Goal: Information Seeking & Learning: Learn about a topic

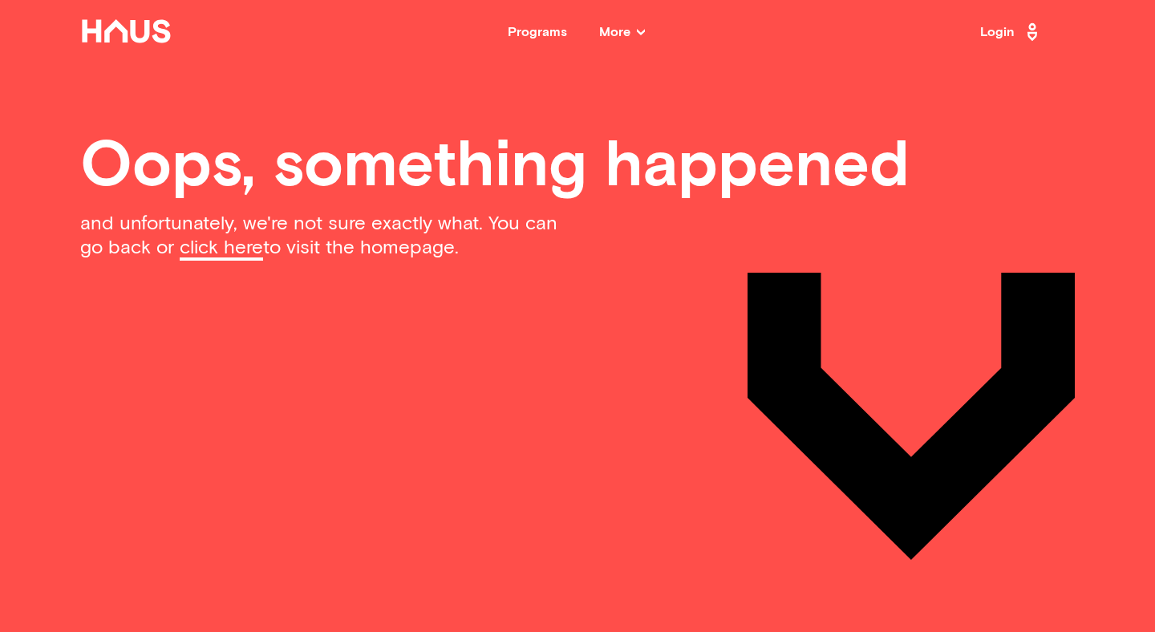
click at [213, 257] on link "click here" at bounding box center [221, 249] width 83 height 22
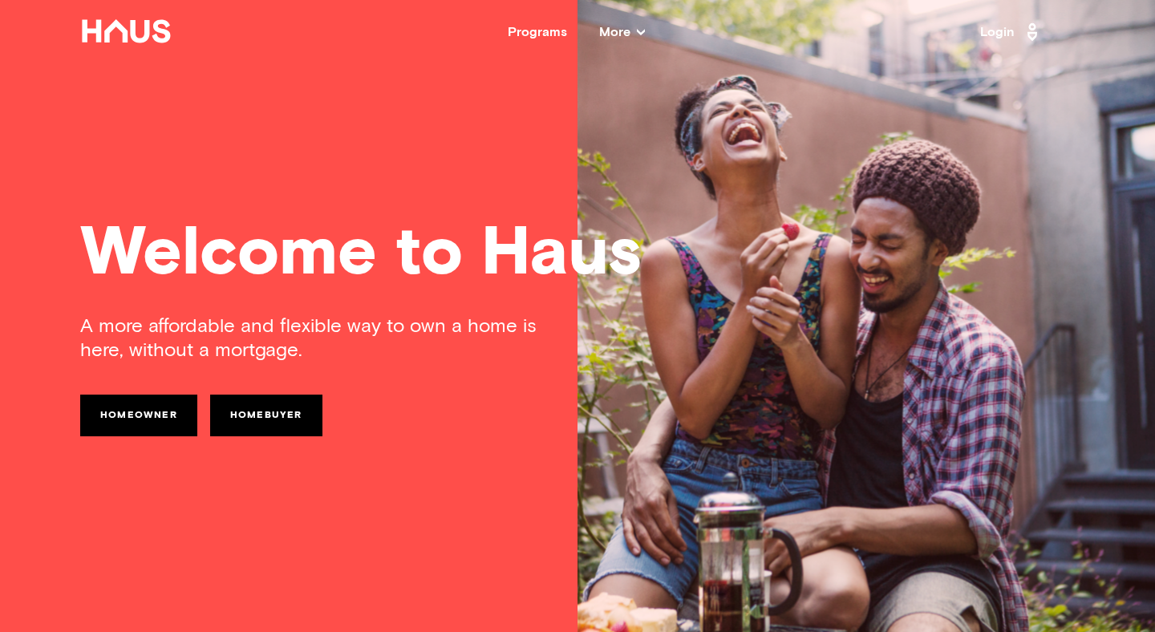
click at [617, 18] on nav "Back Programs More Resources Testimonials FAQ About Us Login" at bounding box center [577, 32] width 1155 height 64
click at [623, 28] on span "More" at bounding box center [622, 32] width 46 height 13
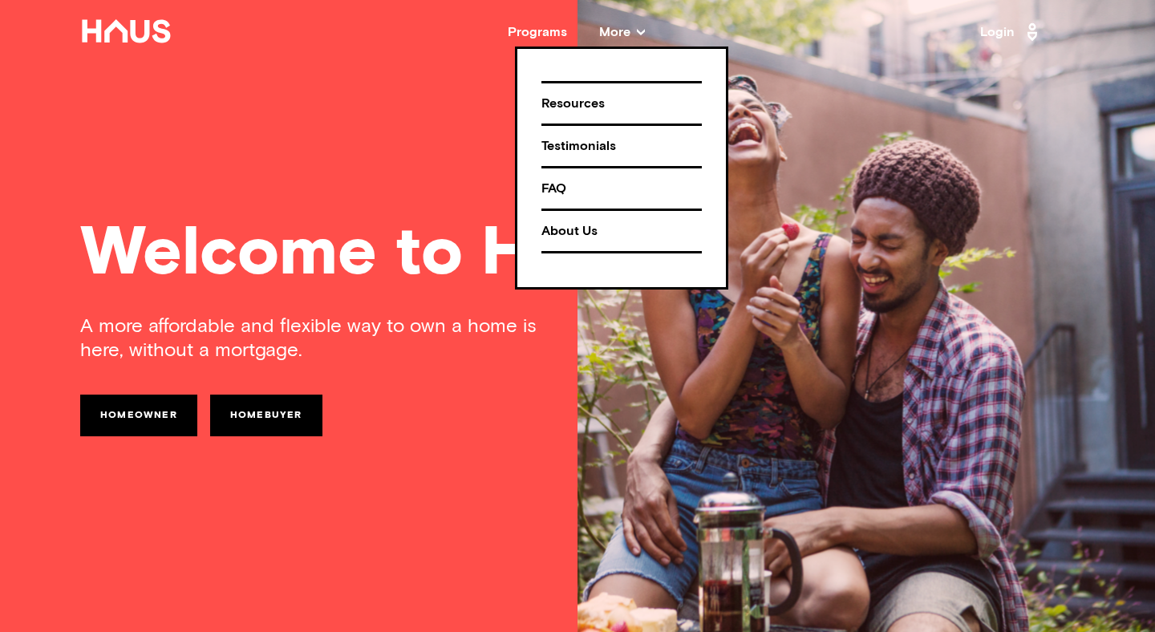
click at [592, 105] on div "Resources" at bounding box center [621, 104] width 160 height 28
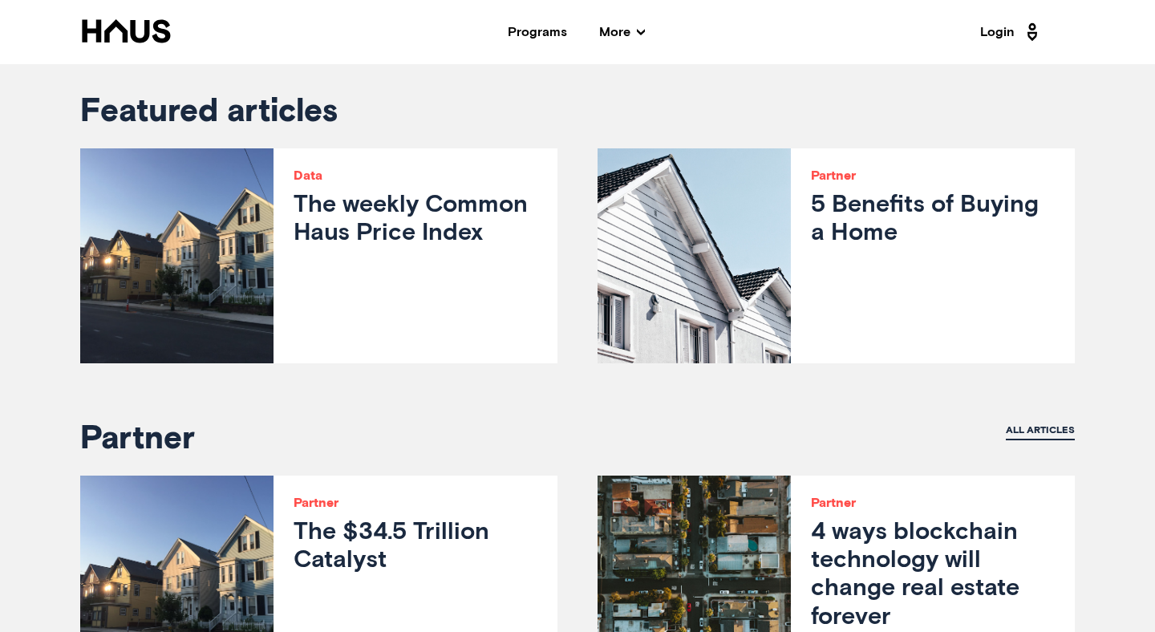
scroll to position [552, 0]
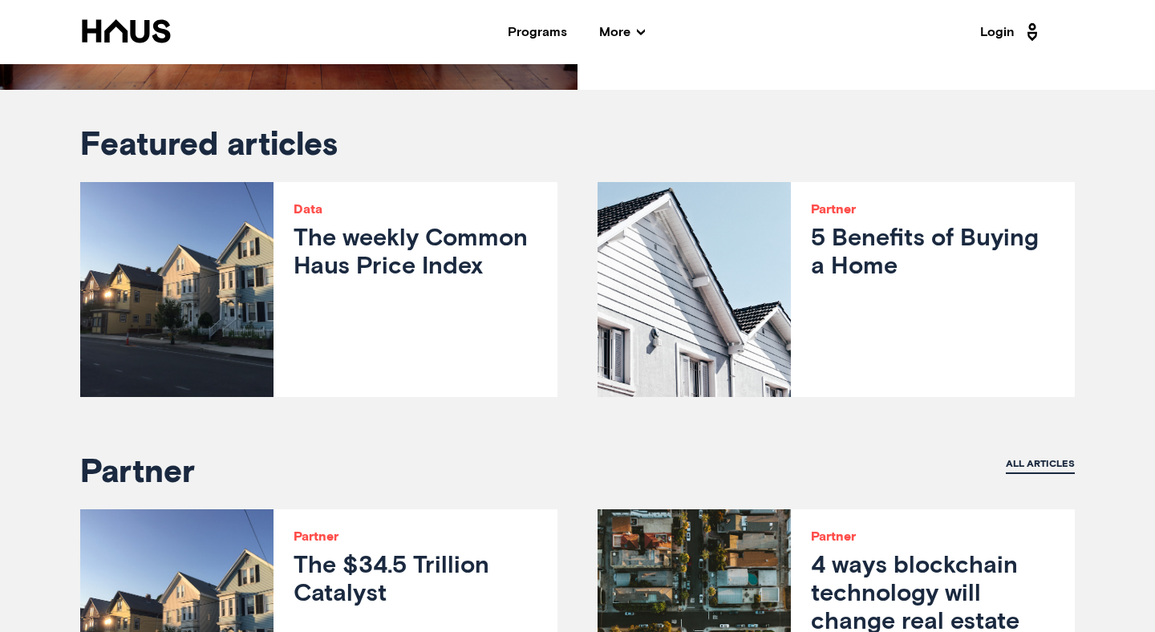
click at [415, 233] on h3 "The weekly Common Haus Price Index" at bounding box center [415, 253] width 244 height 56
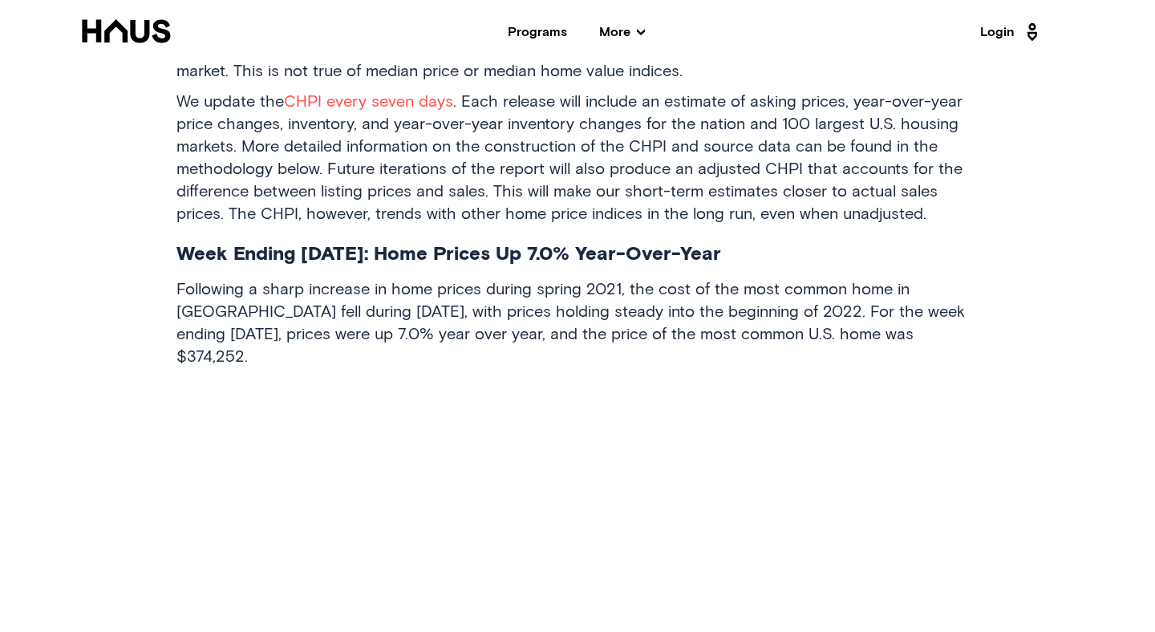
scroll to position [858, 0]
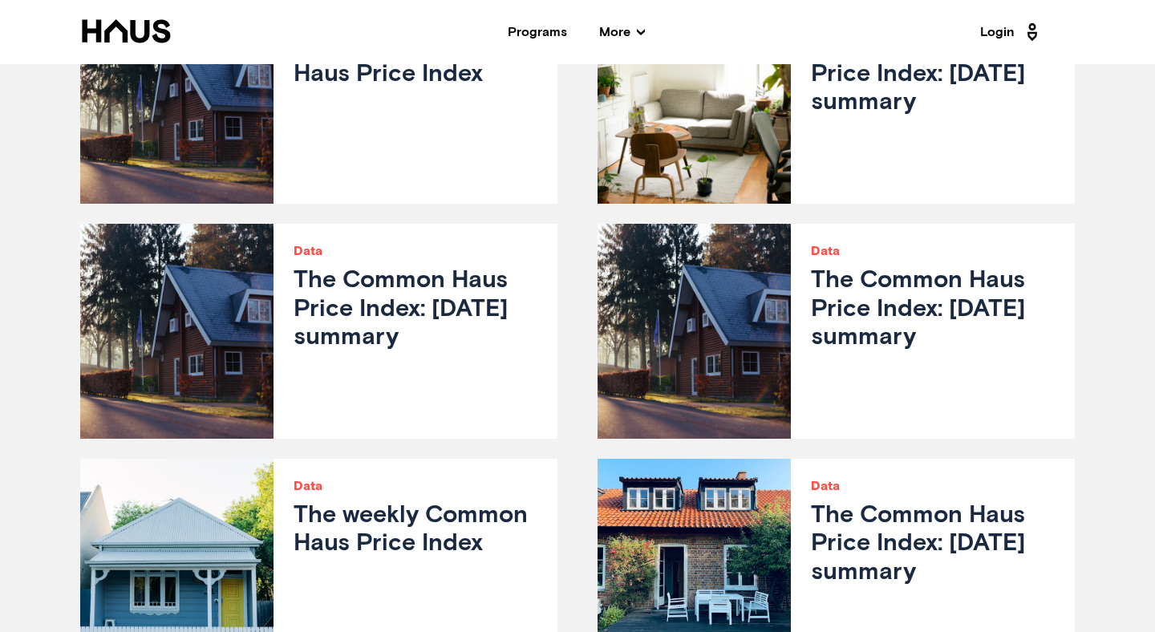
scroll to position [5861, 0]
click at [161, 24] on icon at bounding box center [126, 31] width 92 height 24
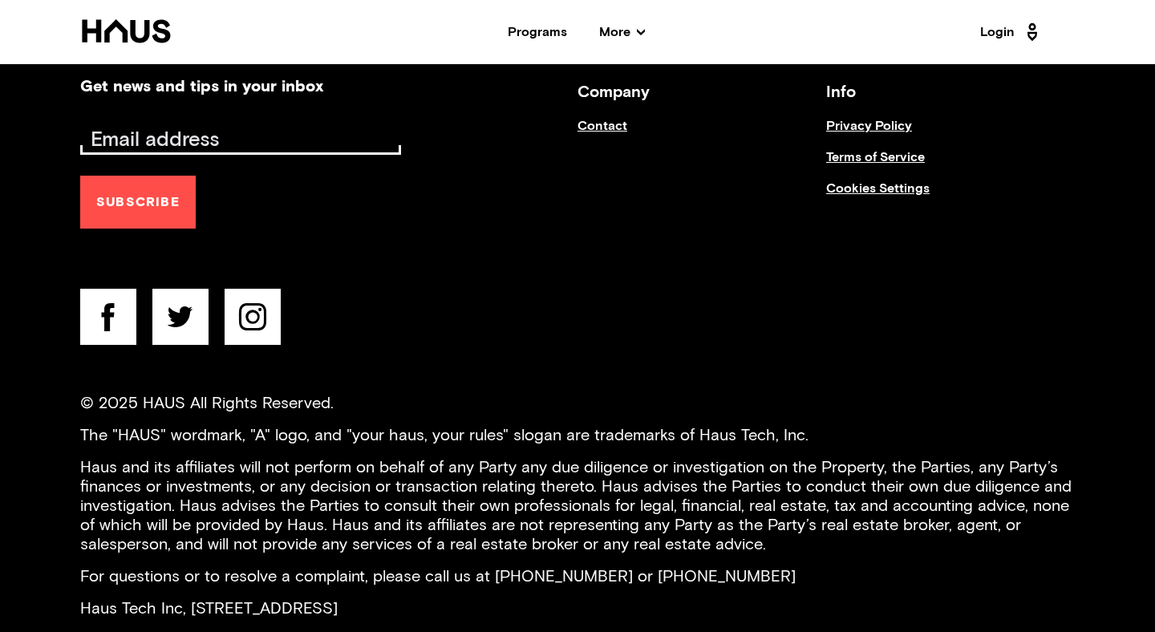
scroll to position [6353, 0]
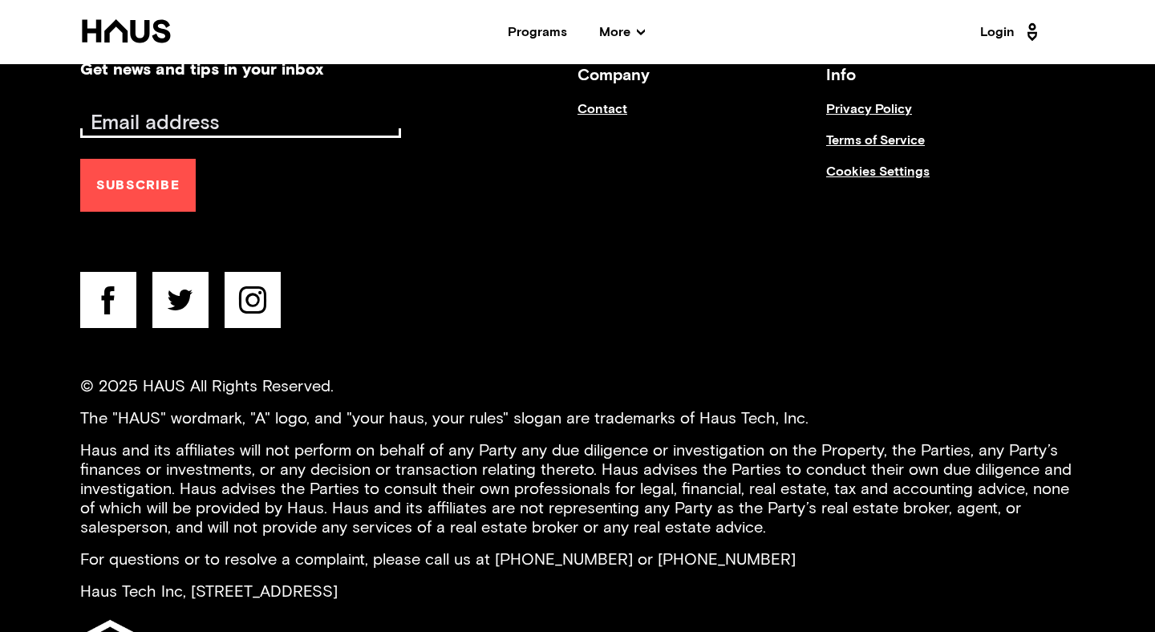
click at [254, 295] on icon at bounding box center [254, 300] width 10 height 10
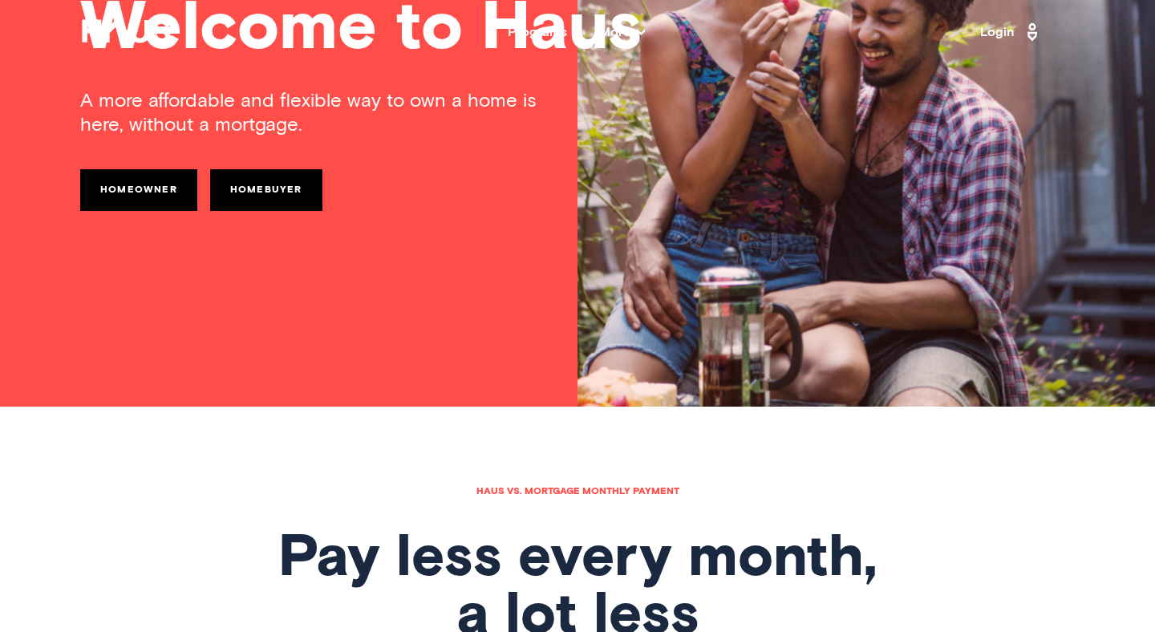
scroll to position [0, 0]
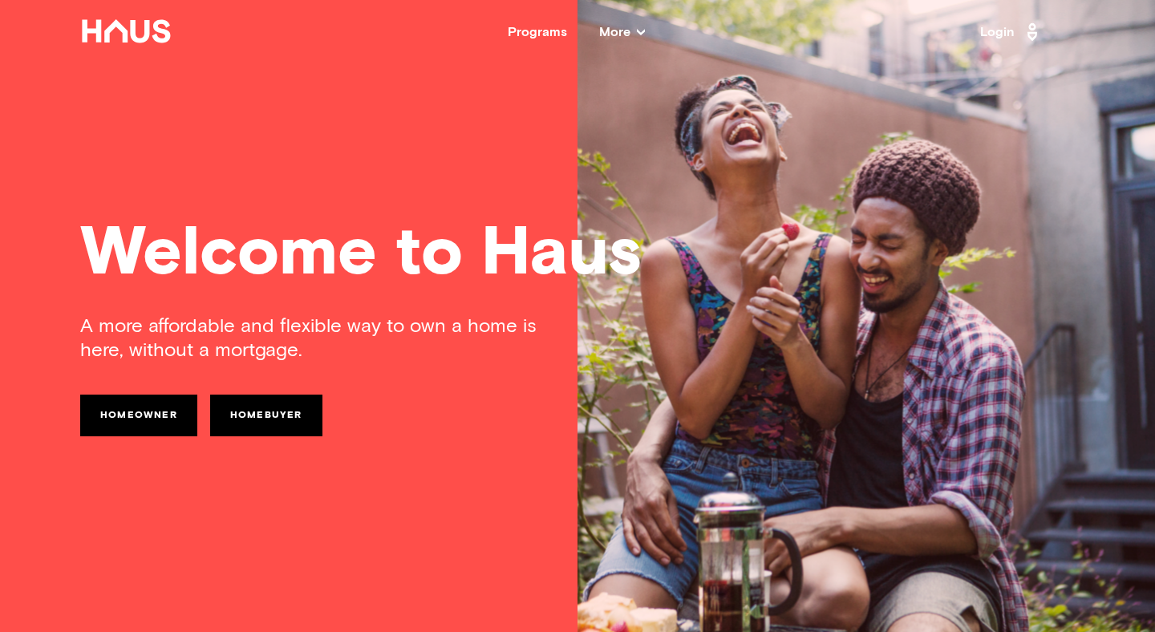
click at [535, 31] on div "Programs" at bounding box center [537, 32] width 59 height 13
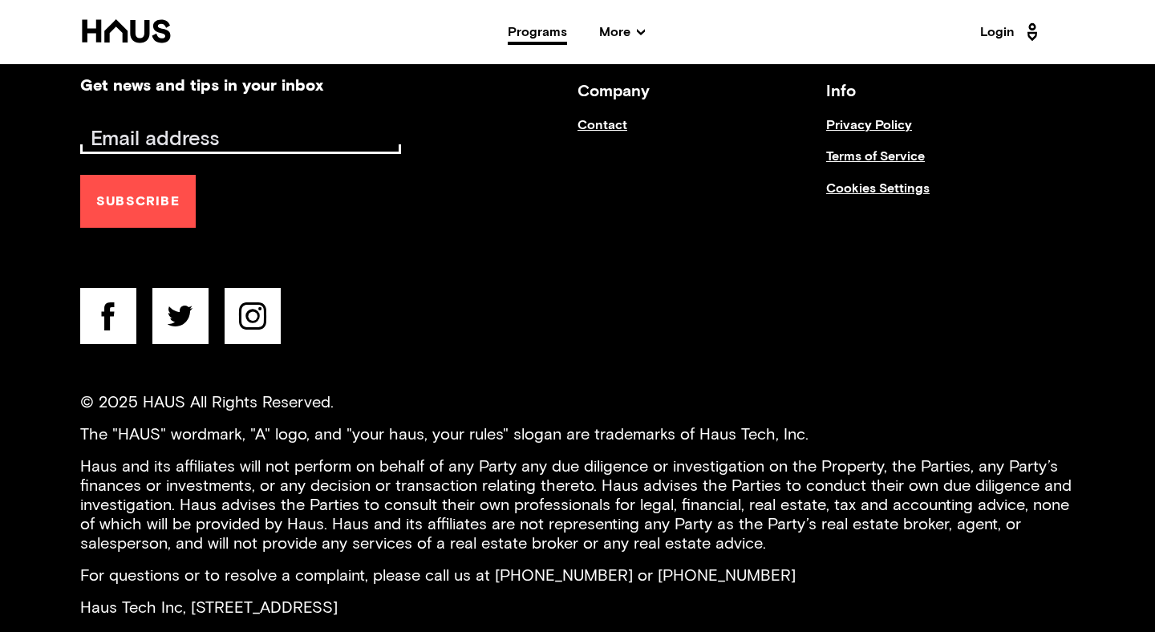
scroll to position [2934, 0]
